Goal: Find specific page/section: Find specific page/section

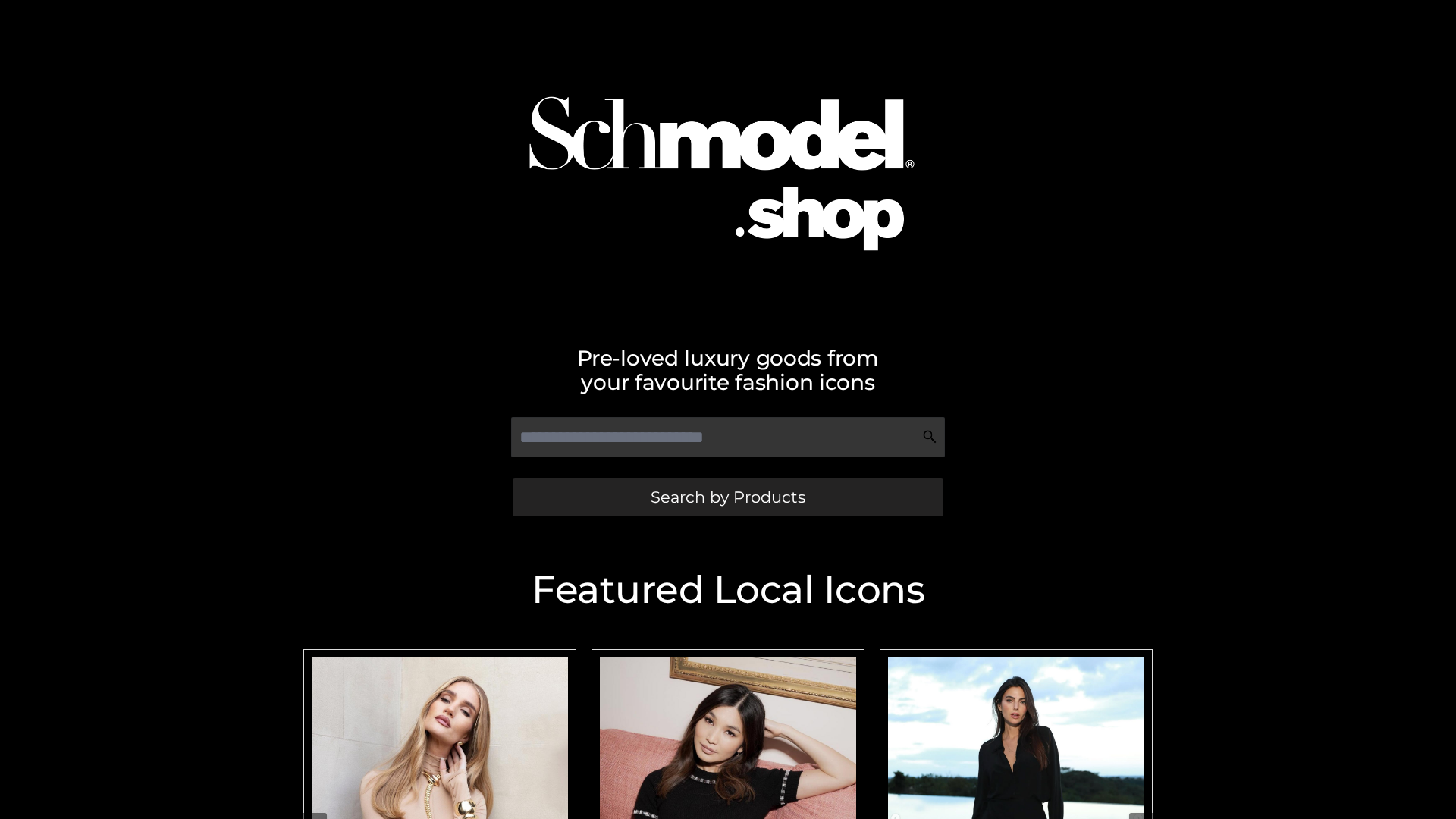
click at [728, 497] on span "Search by Products" at bounding box center [728, 497] width 154 height 16
